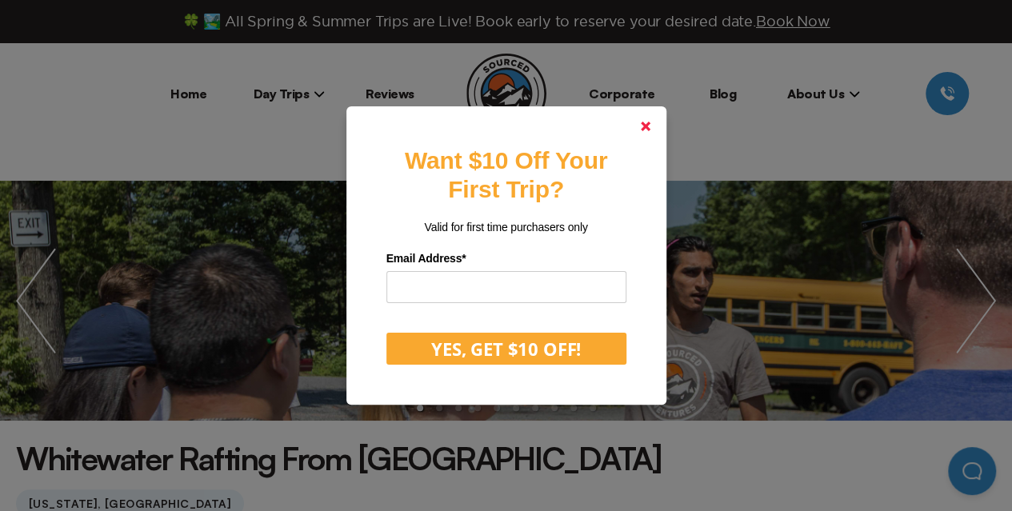
click at [640, 132] on link at bounding box center [646, 126] width 38 height 38
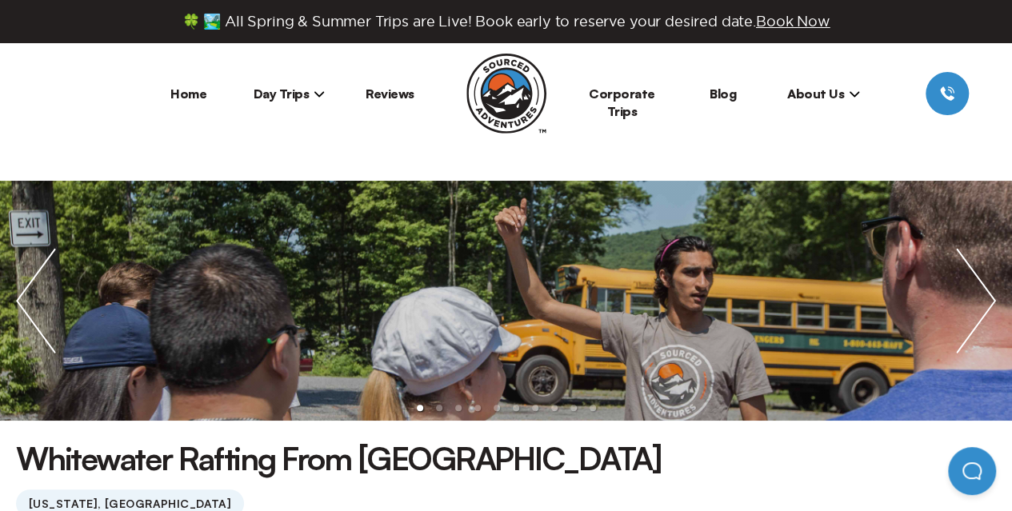
click at [320, 93] on icon at bounding box center [319, 93] width 11 height 11
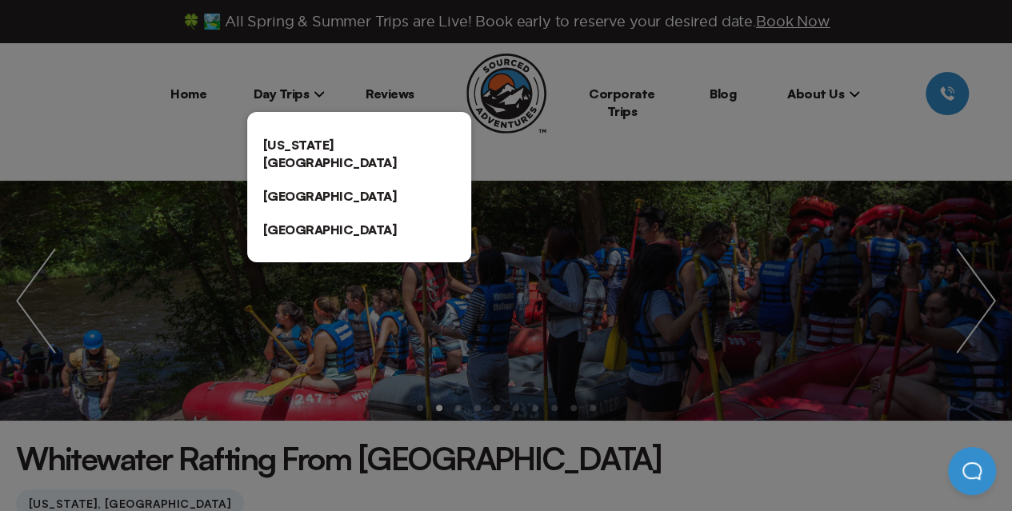
click at [636, 156] on div at bounding box center [506, 255] width 1012 height 511
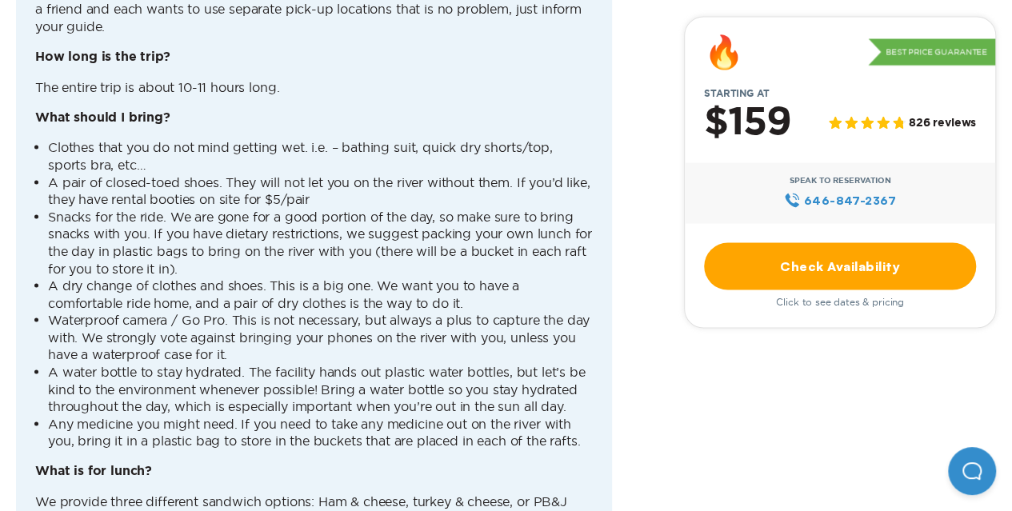
scroll to position [4001, 0]
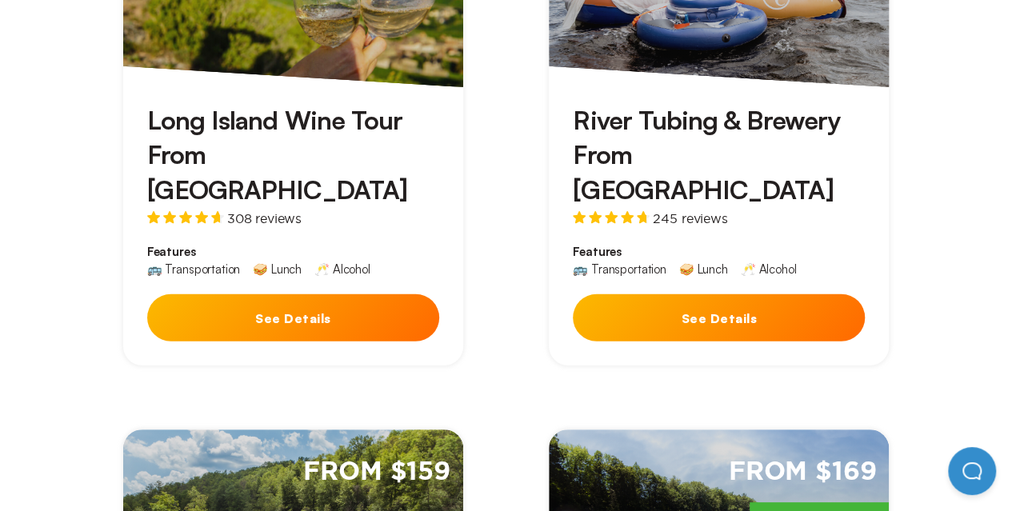
scroll to position [2161, 0]
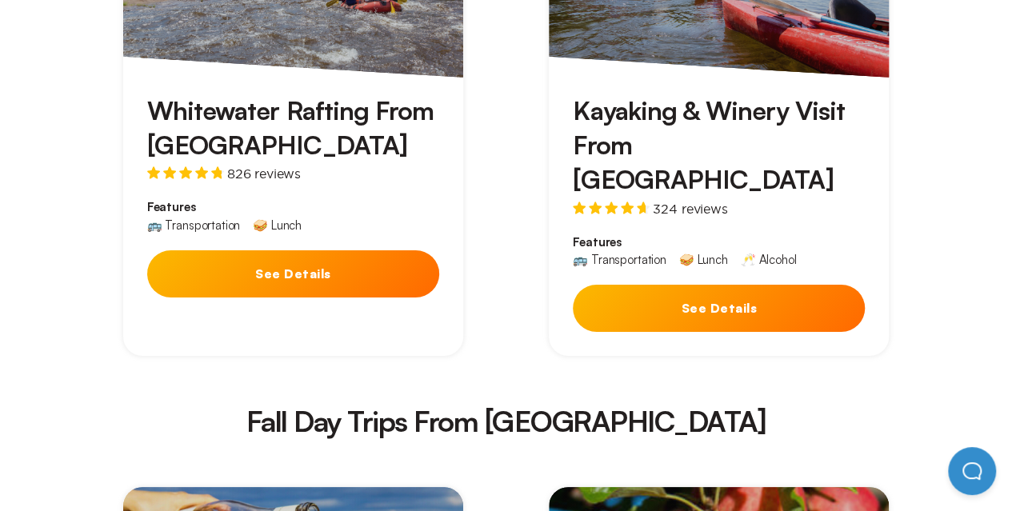
drag, startPoint x: 801, startPoint y: 279, endPoint x: 947, endPoint y: 277, distance: 146.5
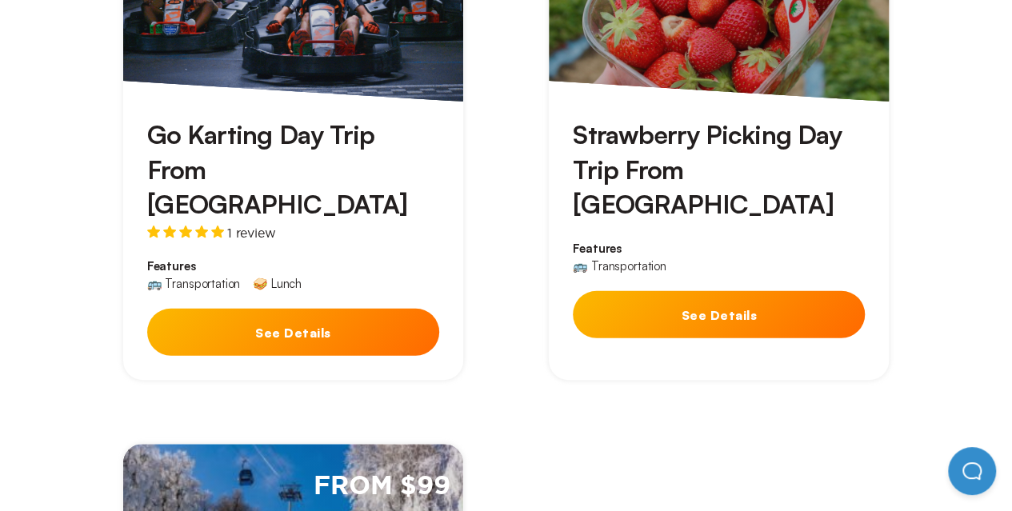
scroll to position [5041, 0]
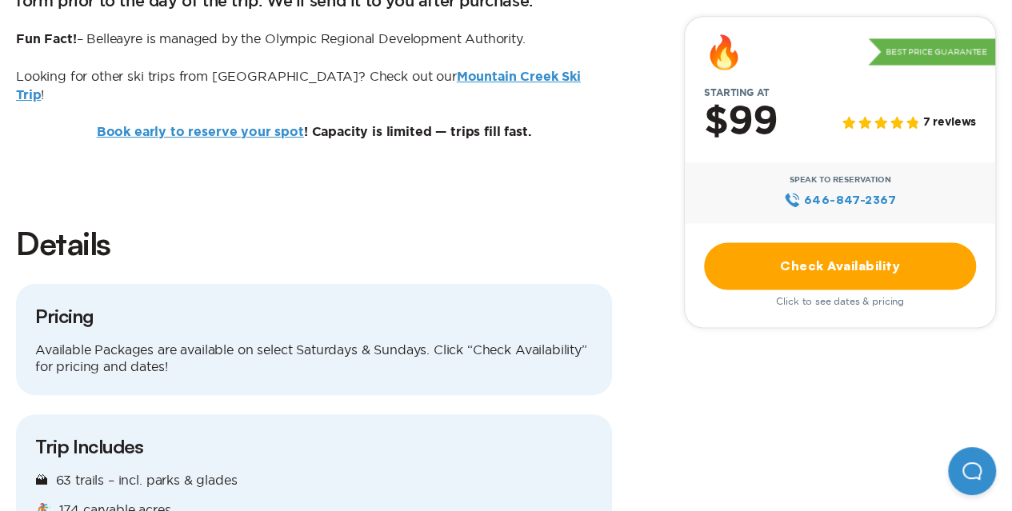
scroll to position [960, 0]
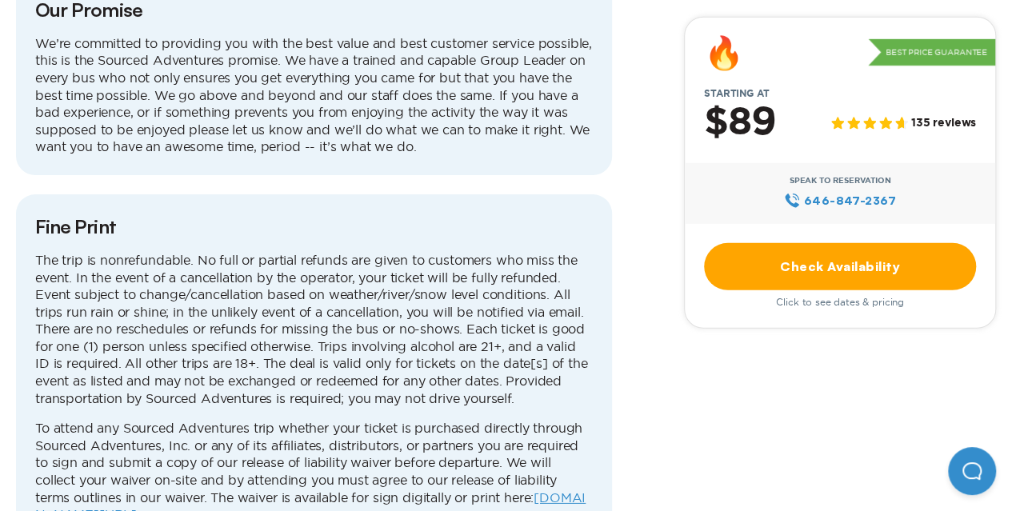
scroll to position [5682, 0]
